Goal: Information Seeking & Learning: Find contact information

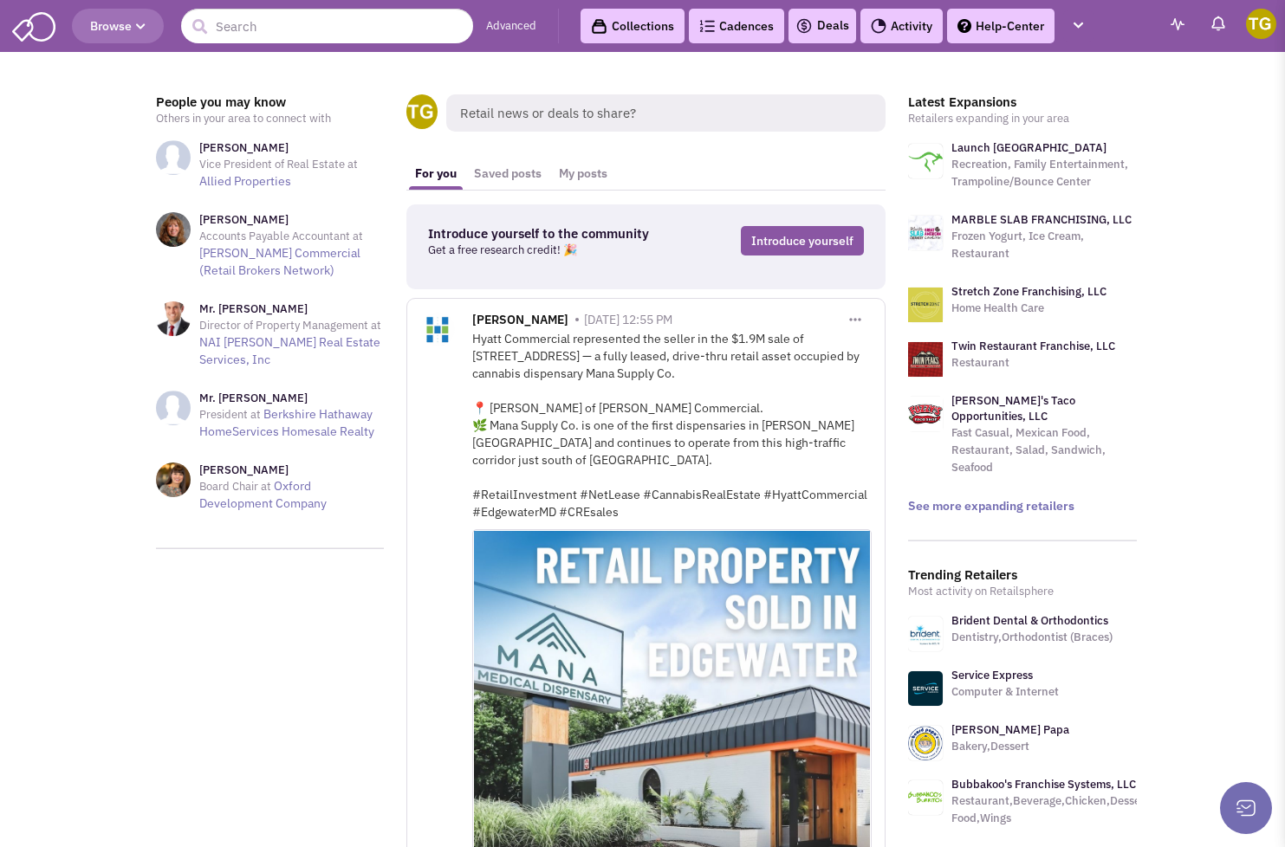
click at [277, 43] on header "Browse Advanced Collections Cadences 0 Deals Activity Help-Center Calendar" at bounding box center [642, 26] width 1285 height 52
click at [273, 36] on input "text" at bounding box center [327, 26] width 292 height 35
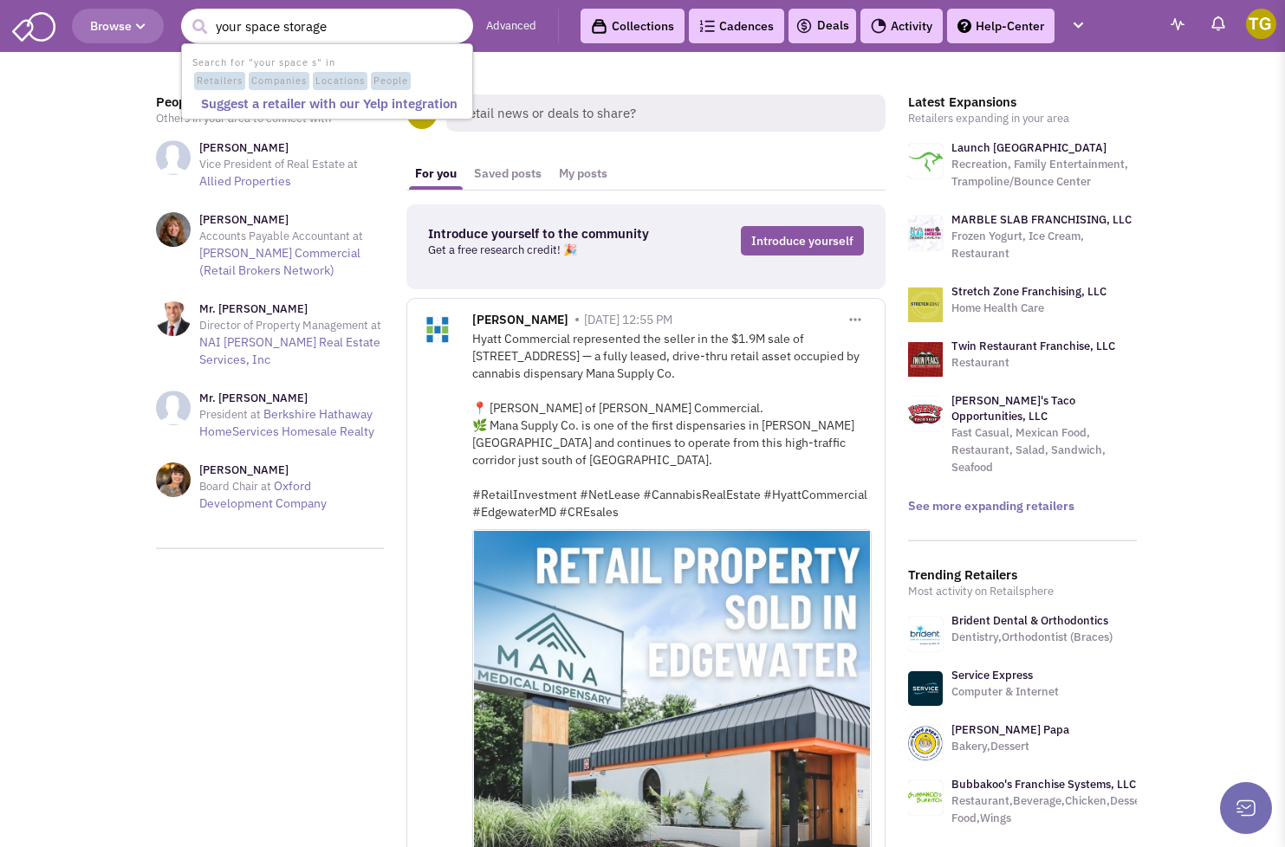
type input "your space storage"
click at [199, 27] on button "submit" at bounding box center [199, 27] width 26 height 26
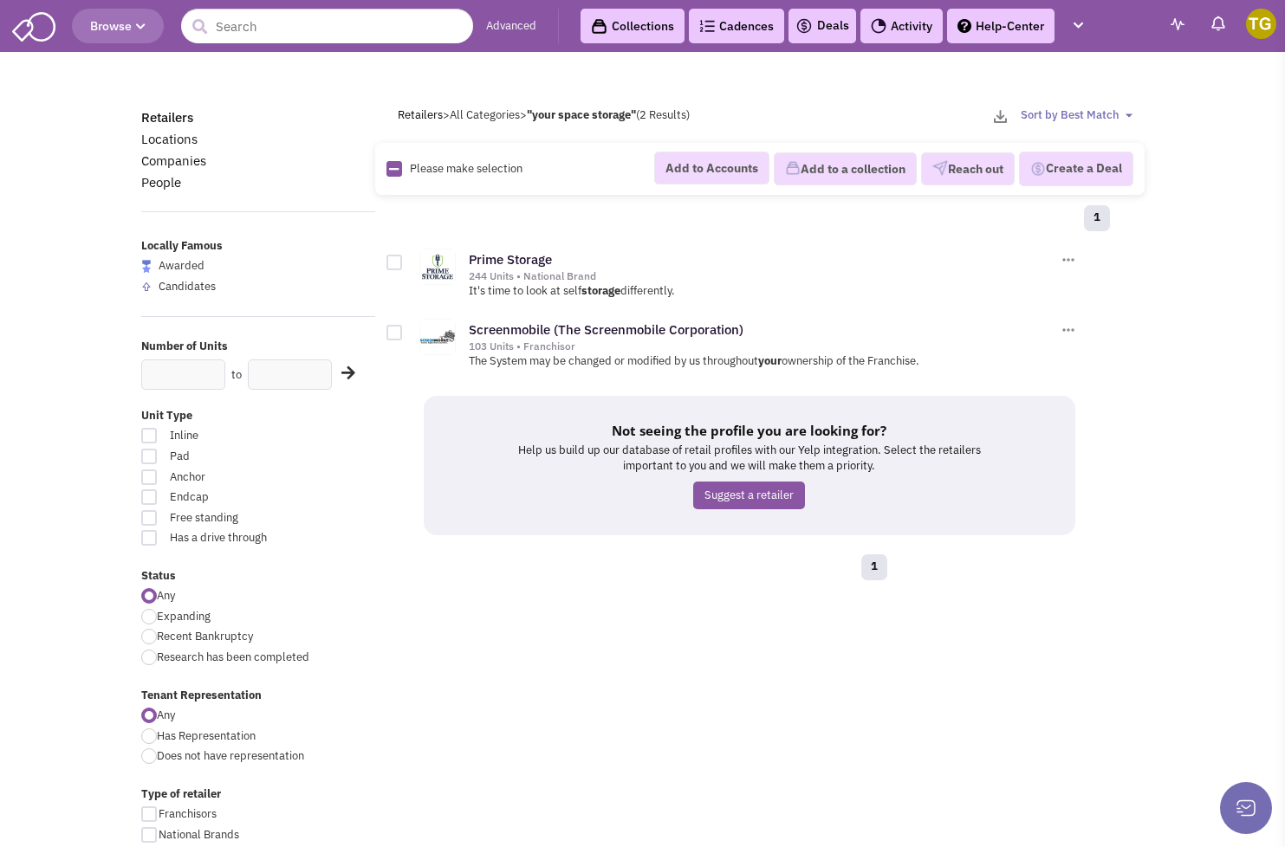
click at [429, 261] on img at bounding box center [437, 266] width 35 height 35
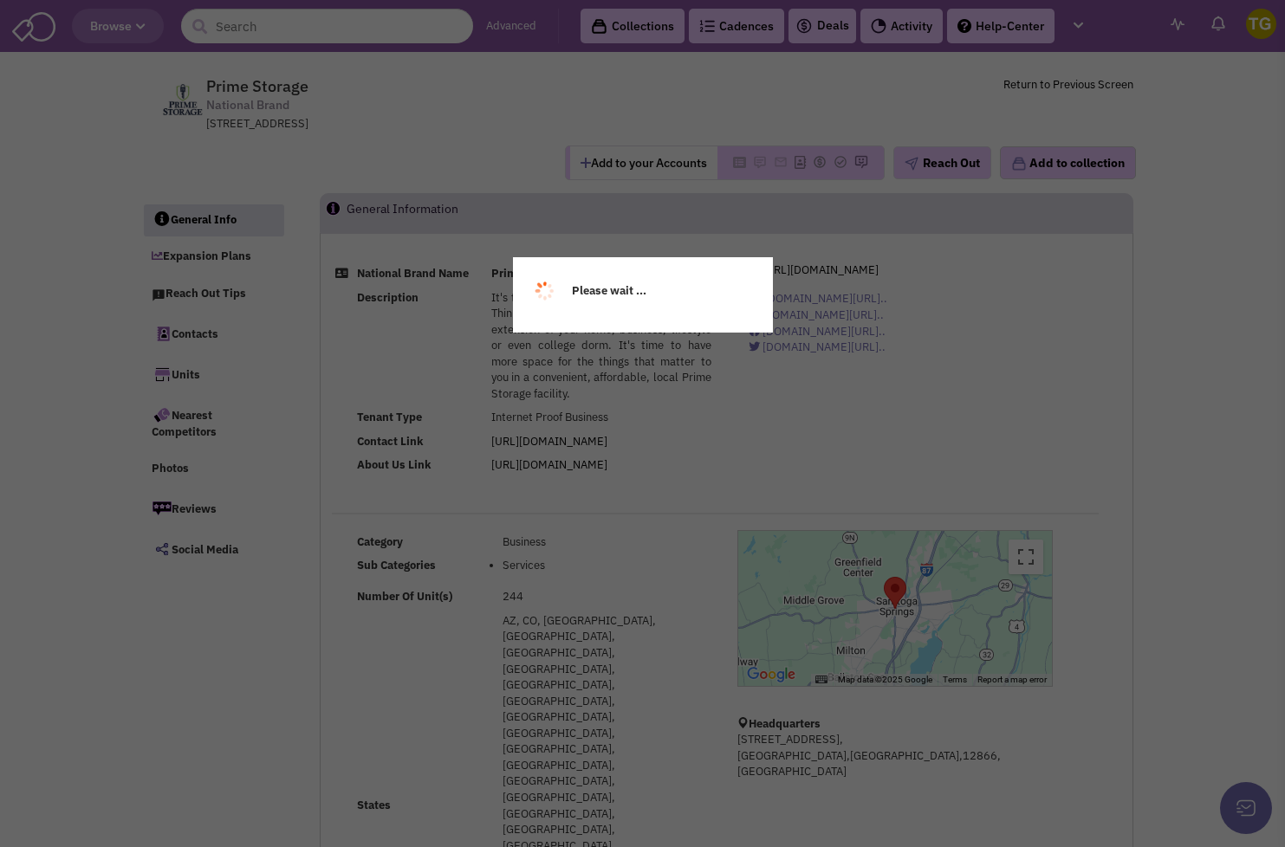
select select
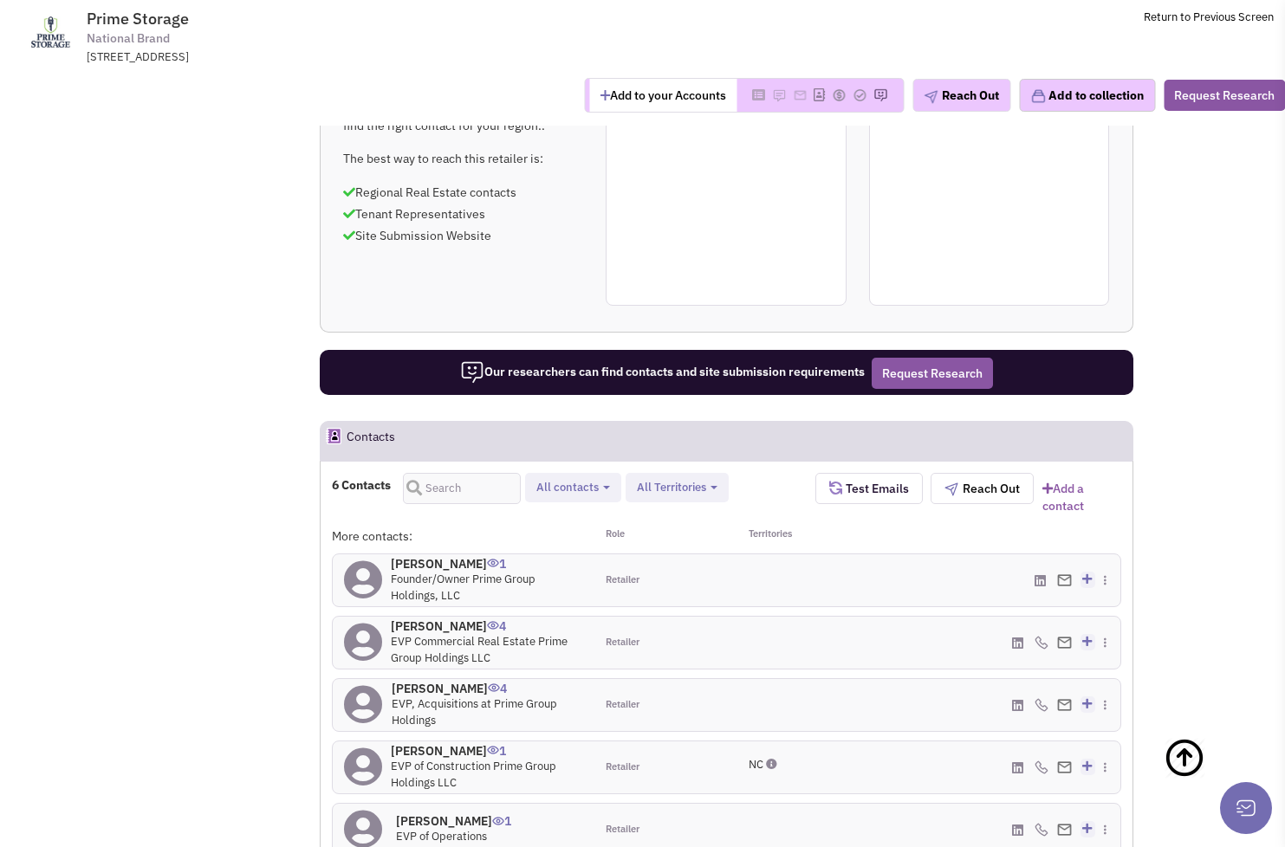
scroll to position [1266, 0]
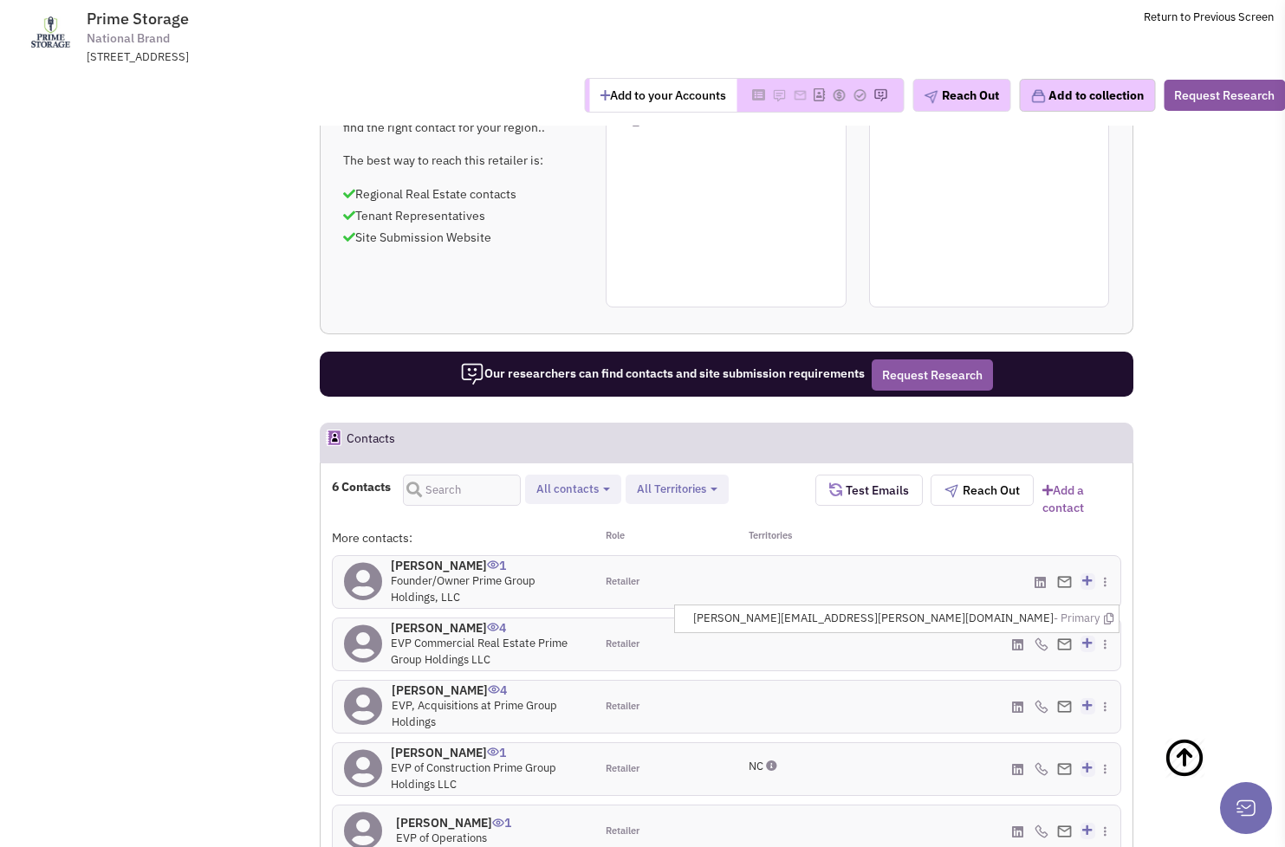
click at [1065, 638] on img at bounding box center [1064, 643] width 15 height 11
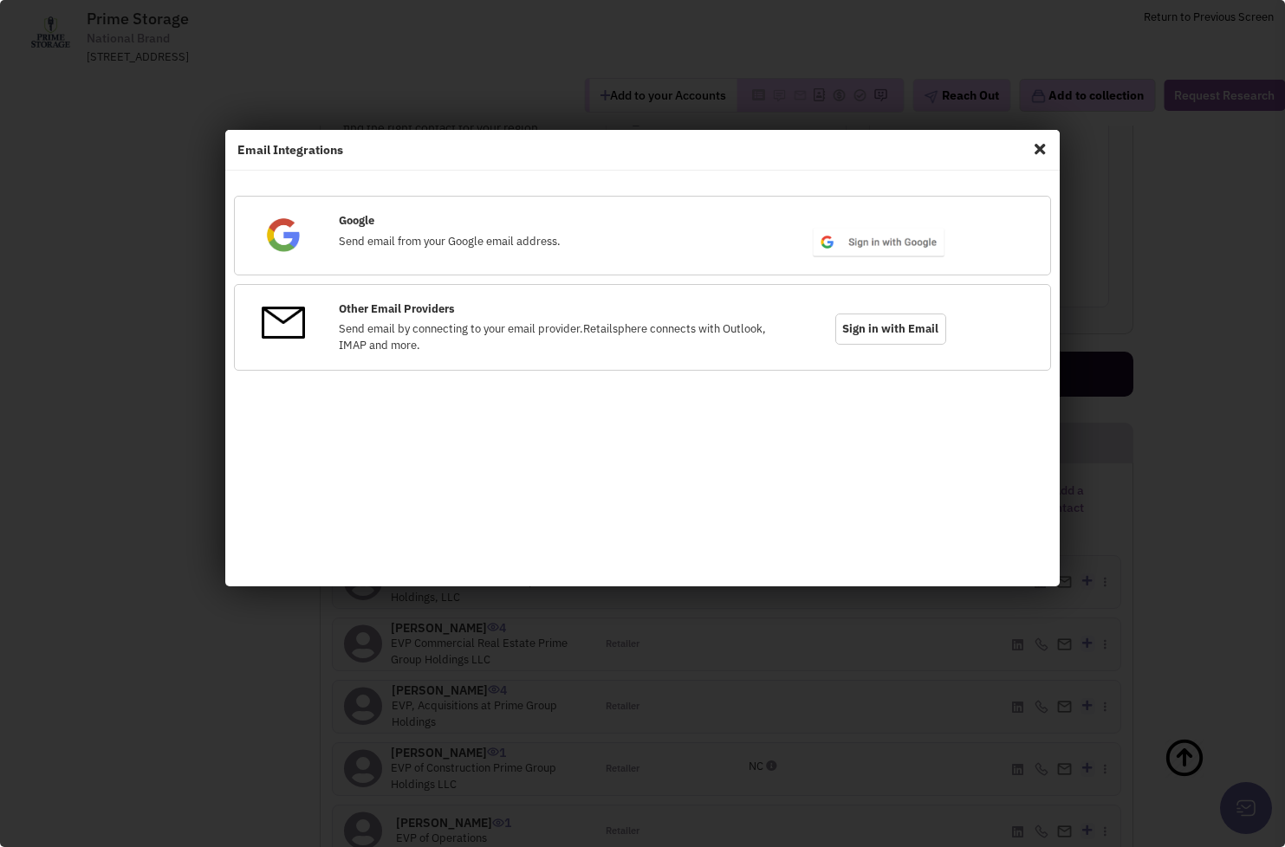
click at [1041, 143] on span "Close" at bounding box center [1039, 149] width 23 height 28
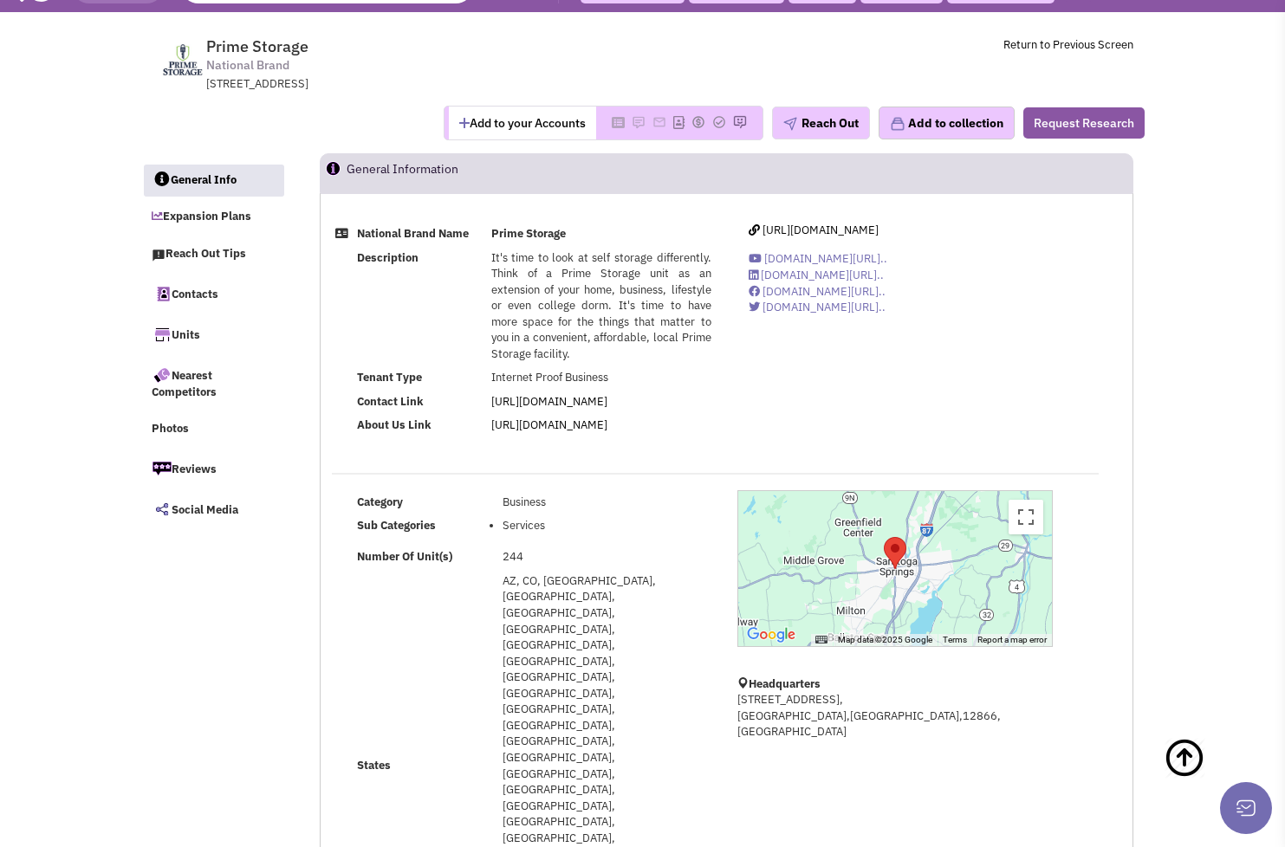
scroll to position [0, 0]
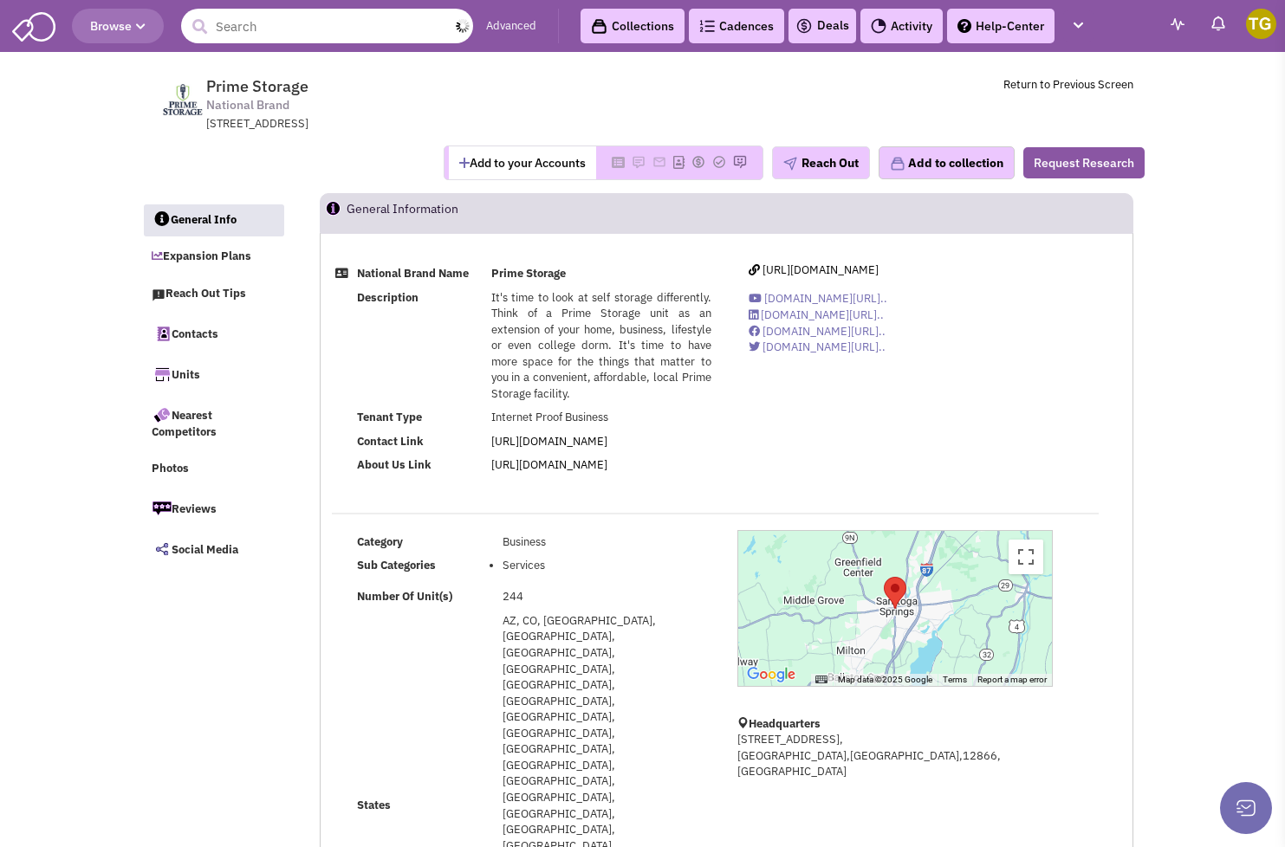
click at [291, 25] on input "text" at bounding box center [327, 26] width 292 height 35
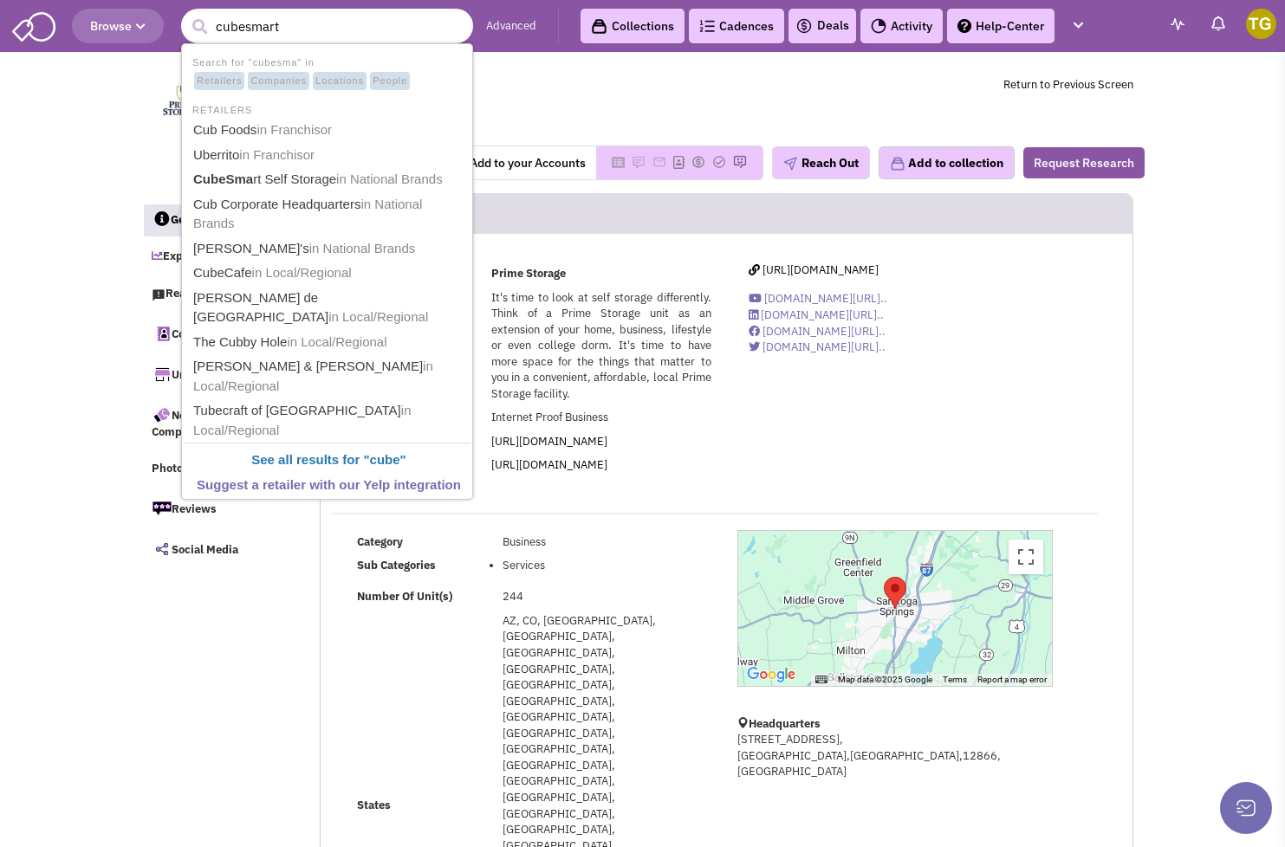
type input "cubesmart"
click at [199, 27] on button "submit" at bounding box center [199, 27] width 26 height 26
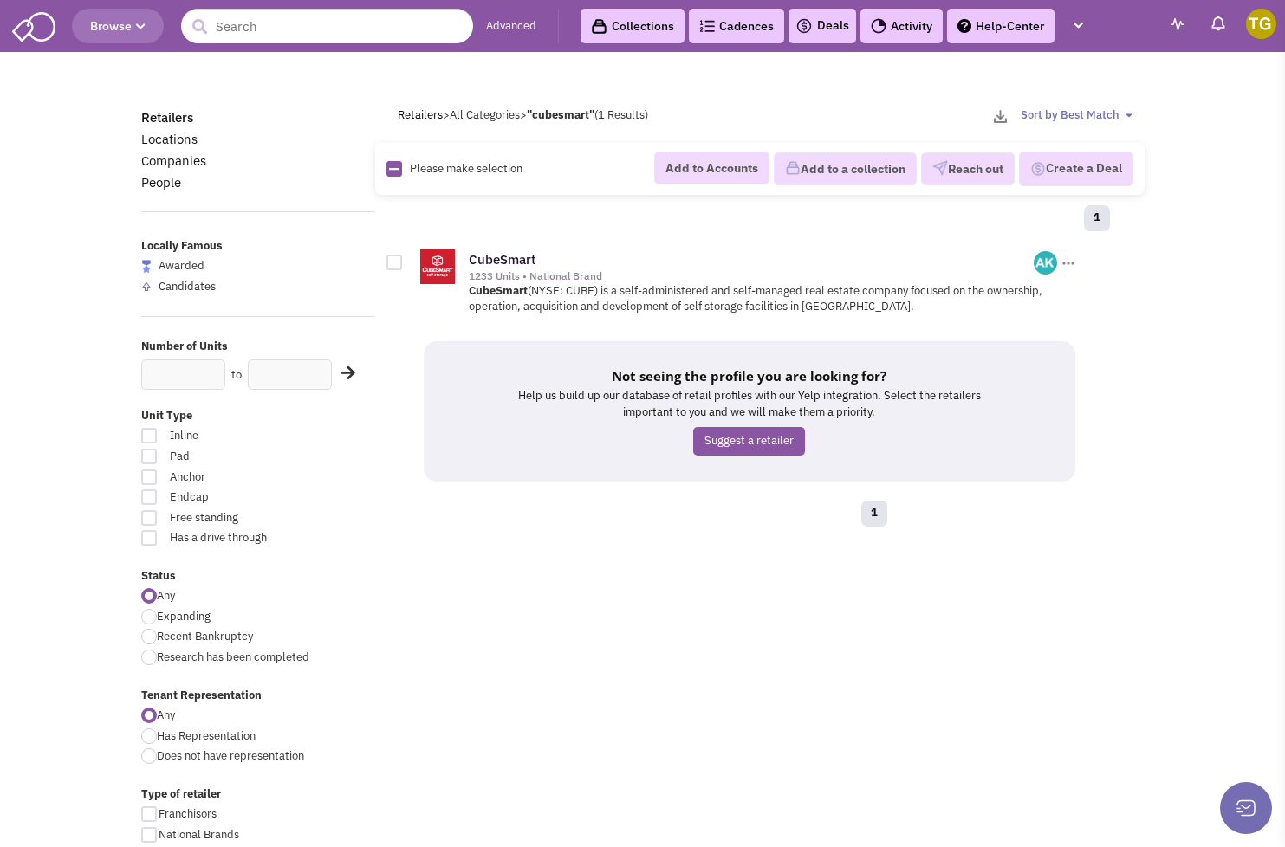
click at [567, 270] on div "1233 Units • National Brand" at bounding box center [752, 276] width 566 height 14
click at [441, 267] on img at bounding box center [437, 266] width 35 height 35
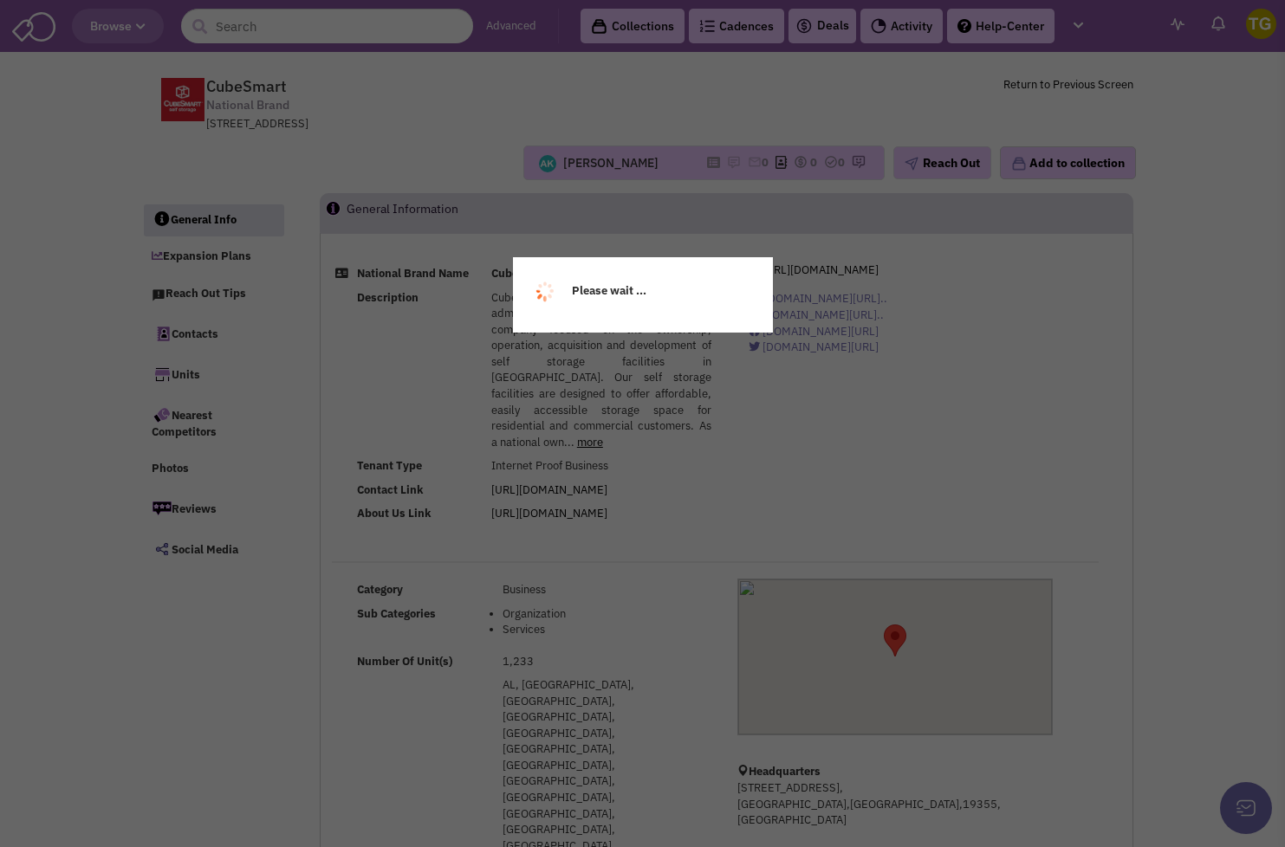
select select
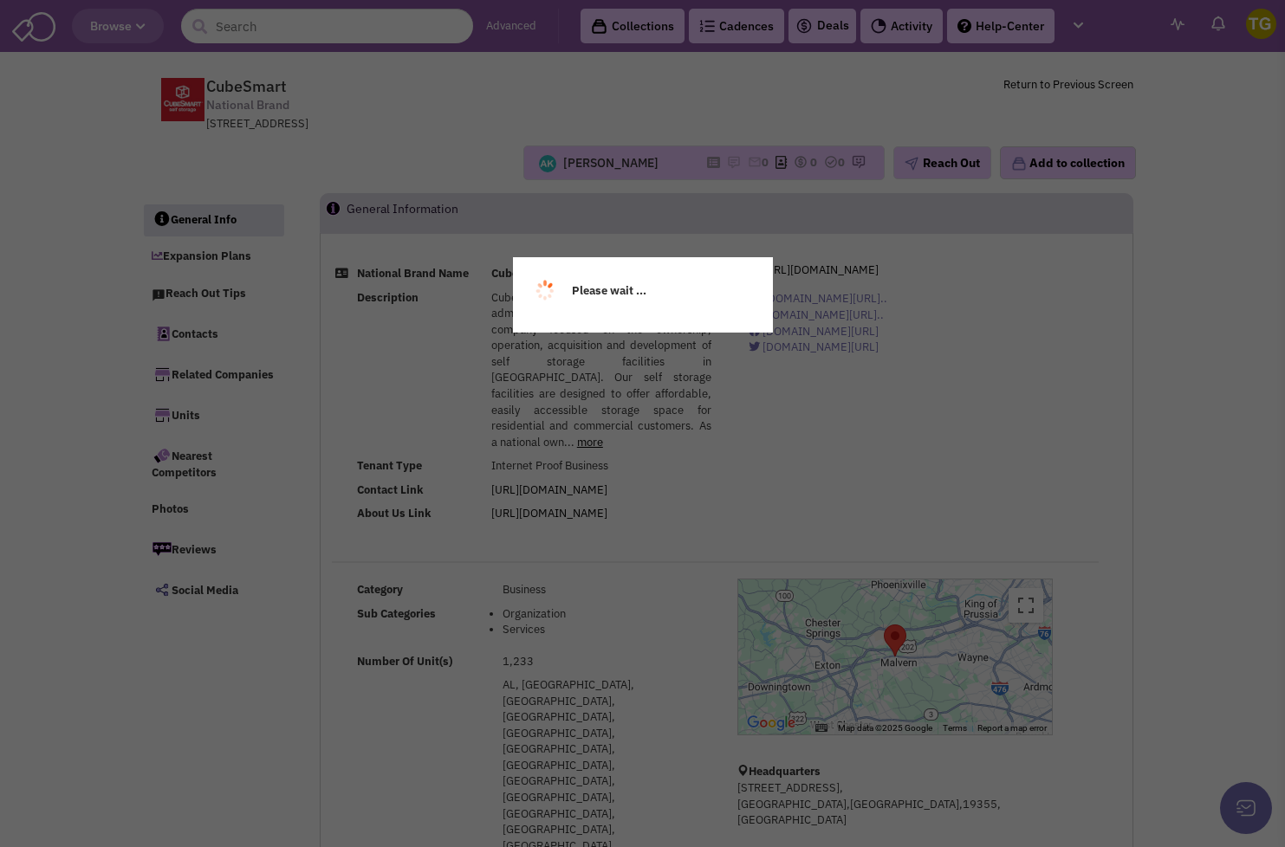
select select
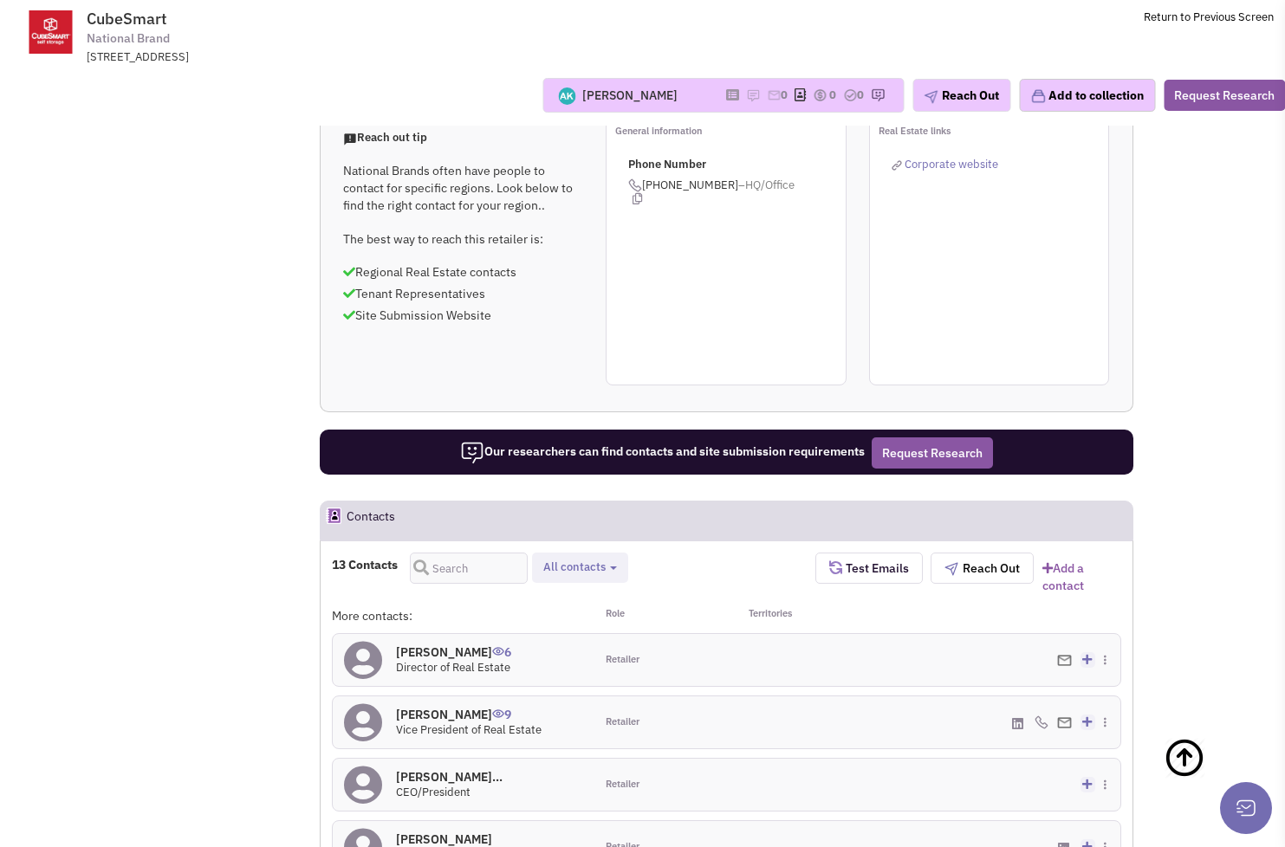
scroll to position [1391, 0]
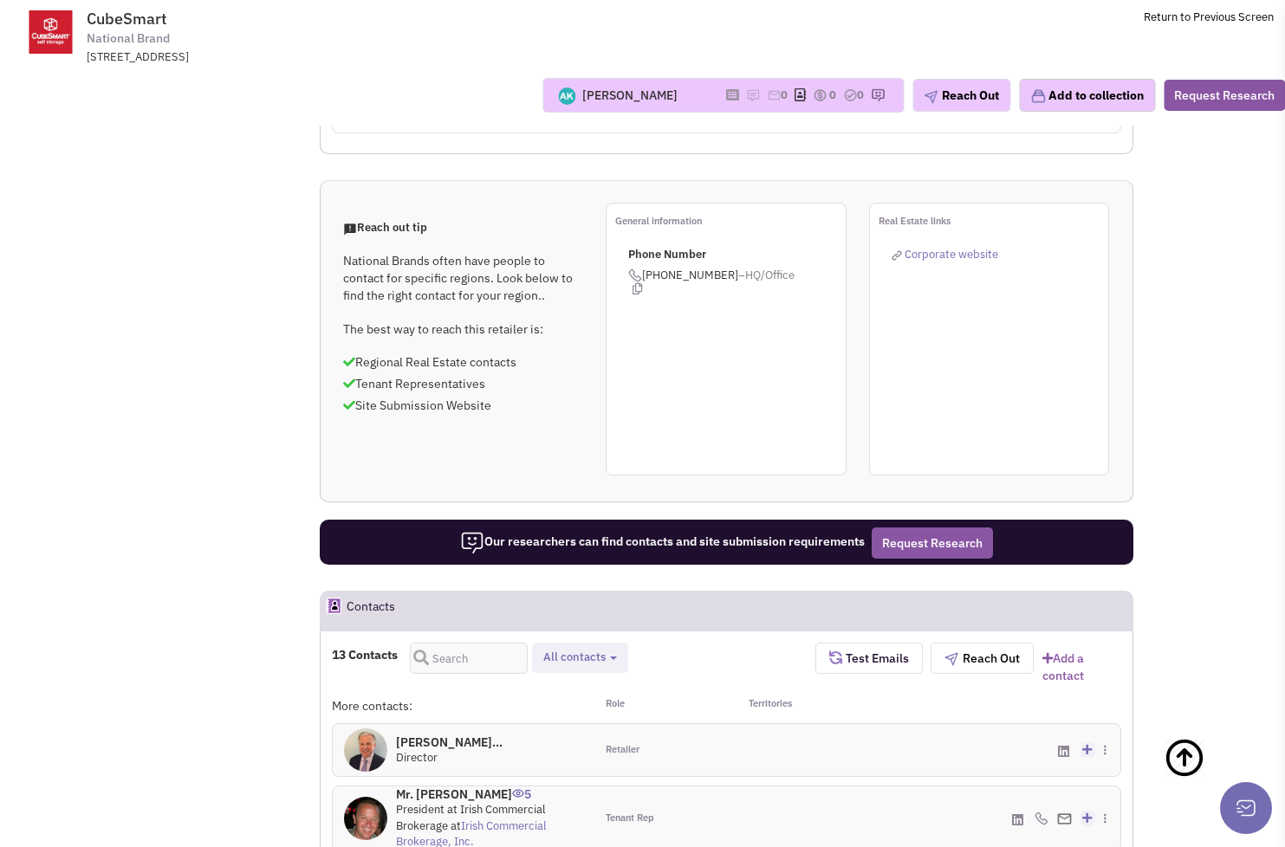
scroll to position [1295, 0]
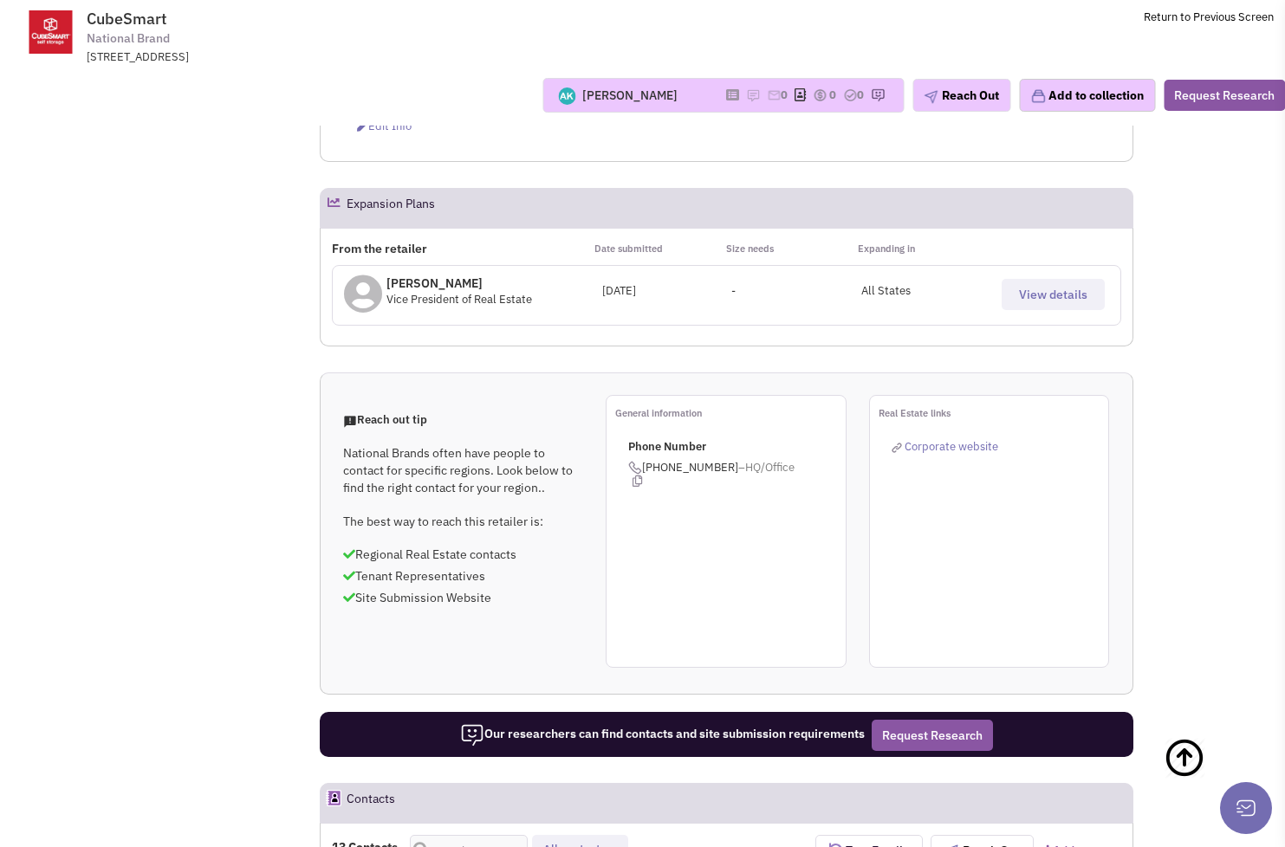
scroll to position [1124, 0]
